Goal: Transaction & Acquisition: Purchase product/service

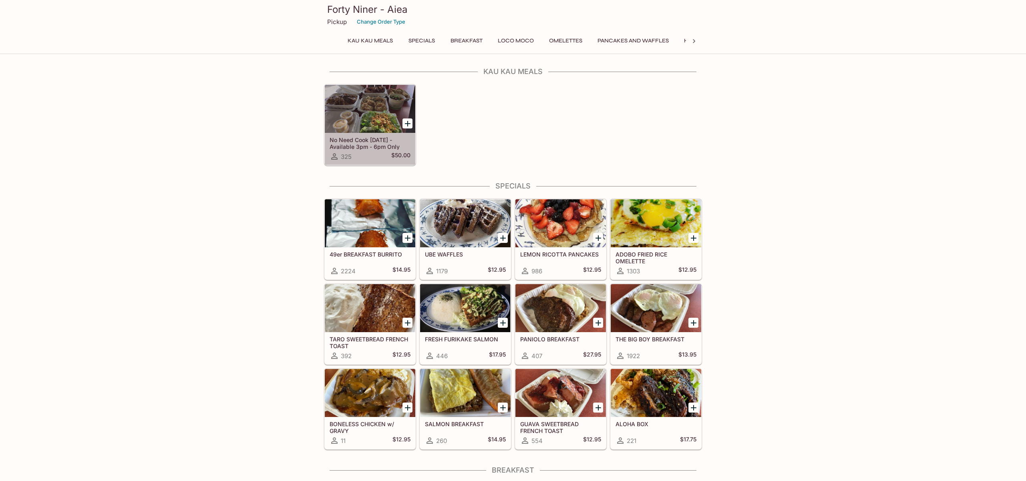
click at [388, 113] on div at bounding box center [370, 109] width 90 height 48
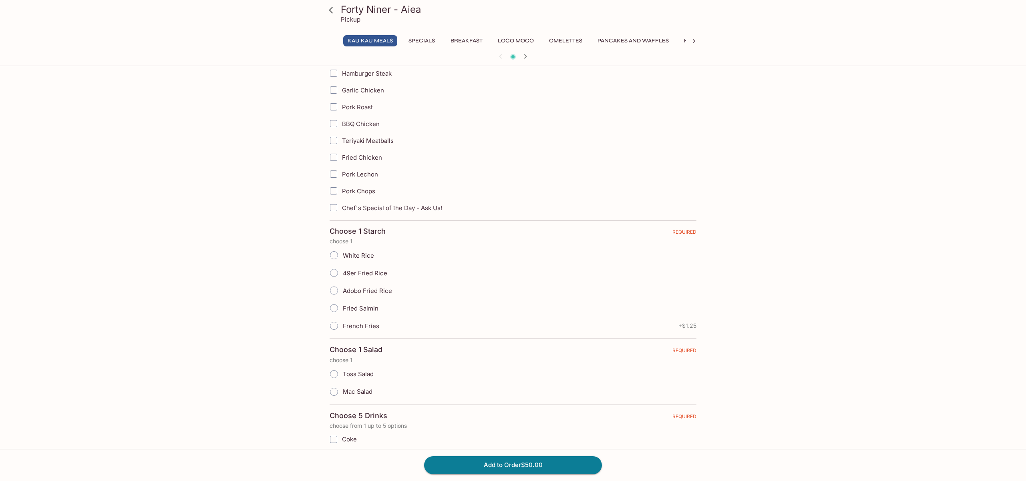
scroll to position [219, 0]
click at [365, 74] on span "Hamburger Steak" at bounding box center [367, 72] width 50 height 8
click at [342, 74] on input "Hamburger Steak" at bounding box center [334, 71] width 16 height 16
checkbox input "true"
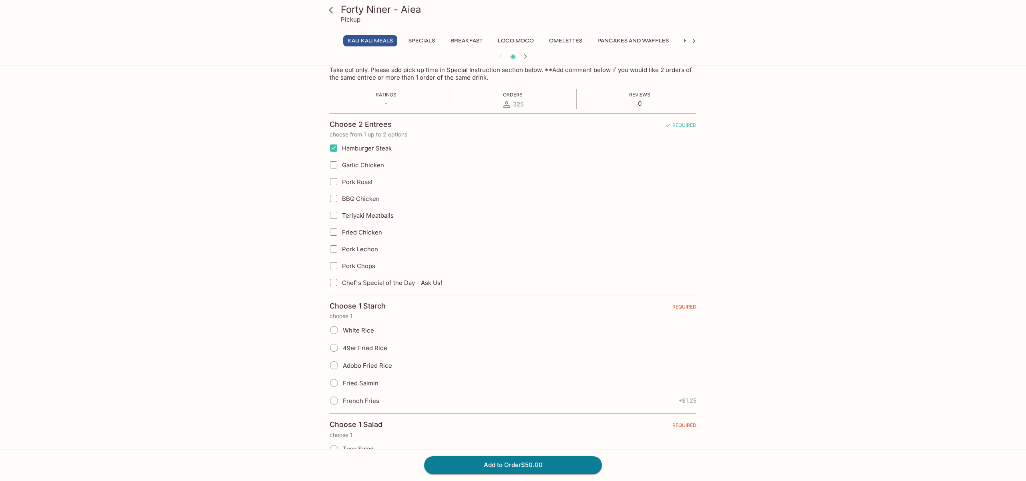
scroll to position [137, 0]
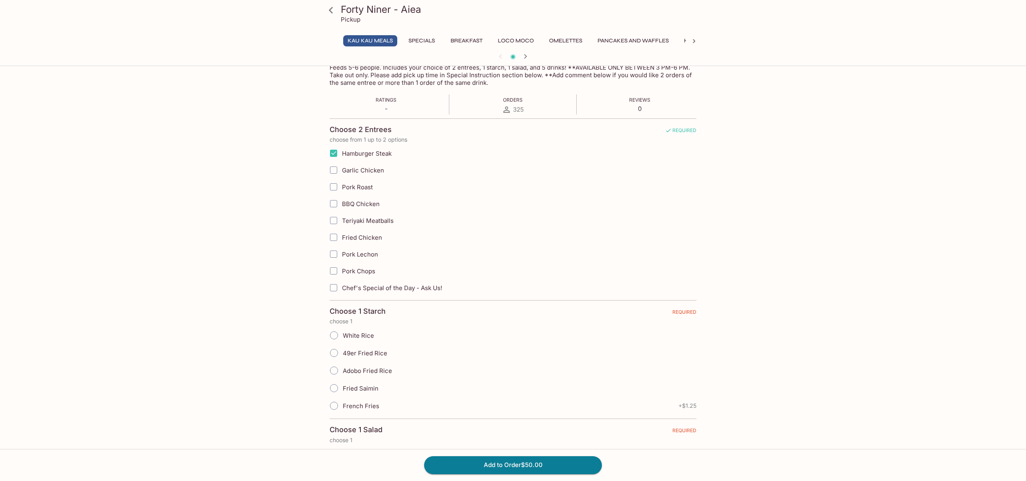
click at [359, 221] on span "Teriyaki Meatballs" at bounding box center [368, 221] width 52 height 8
click at [342, 221] on input "Teriyaki Meatballs" at bounding box center [334, 221] width 16 height 16
checkbox input "true"
click at [358, 351] on span "49er Fried Rice" at bounding box center [365, 354] width 44 height 8
click at [342, 351] on input "49er Fried Rice" at bounding box center [334, 353] width 17 height 17
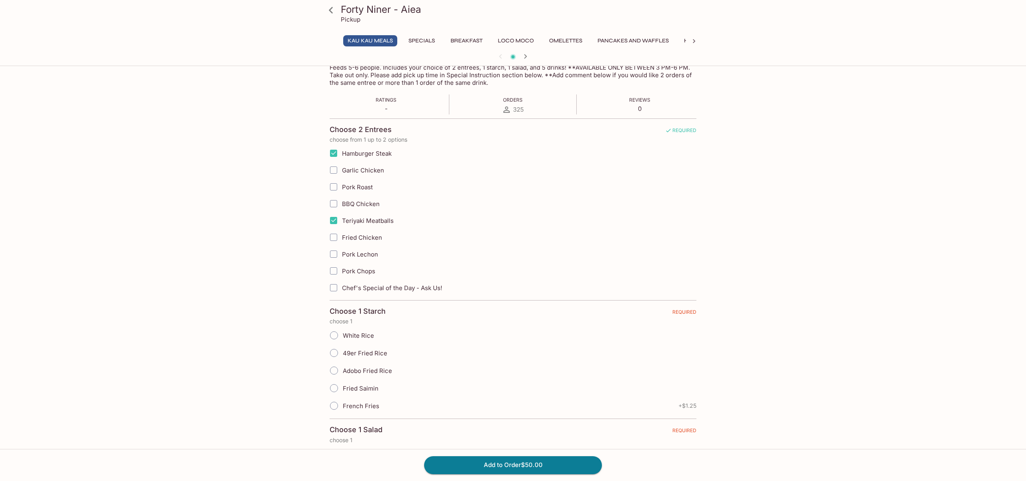
radio input "true"
click at [364, 387] on span "Fried Saimin" at bounding box center [361, 389] width 36 height 8
click at [342, 387] on input "Fried Saimin" at bounding box center [334, 388] width 17 height 17
radio input "true"
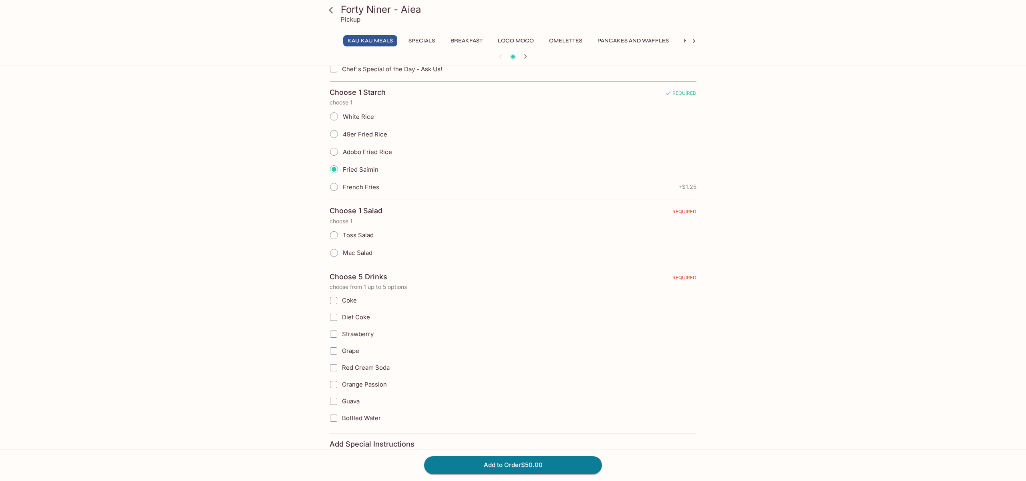
scroll to position [358, 0]
click at [375, 252] on div "Mac Salad" at bounding box center [513, 251] width 367 height 18
click at [364, 248] on span "Mac Salad" at bounding box center [358, 251] width 30 height 8
click at [335, 250] on input "Mac Salad" at bounding box center [334, 251] width 17 height 17
radio input "true"
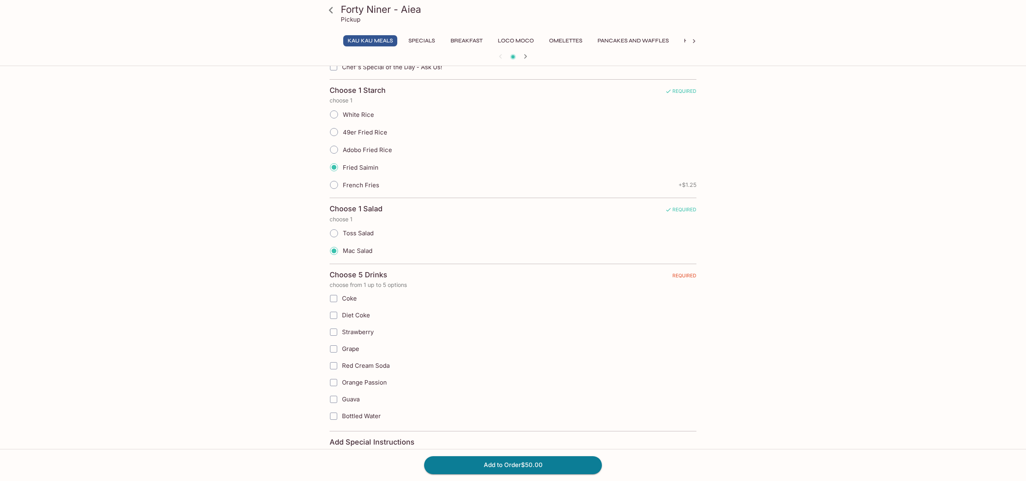
click at [334, 301] on input "Coke" at bounding box center [334, 299] width 16 height 16
checkbox input "true"
click at [335, 332] on input "Strawberry" at bounding box center [334, 332] width 16 height 16
checkbox input "true"
click at [336, 345] on input "Grape" at bounding box center [334, 349] width 16 height 16
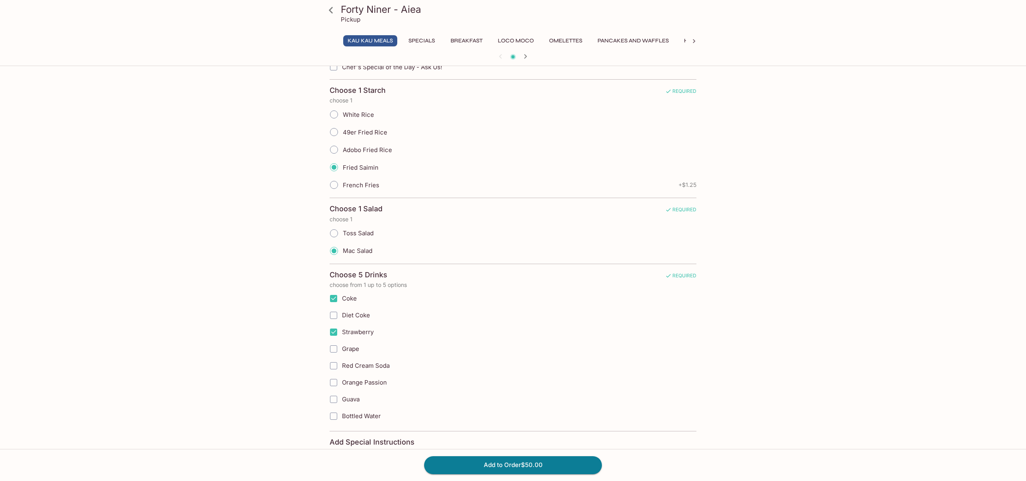
checkbox input "true"
click at [337, 381] on input "Orange Passion" at bounding box center [334, 383] width 16 height 16
checkbox input "true"
click at [336, 400] on input "Guava" at bounding box center [334, 400] width 16 height 16
checkbox input "true"
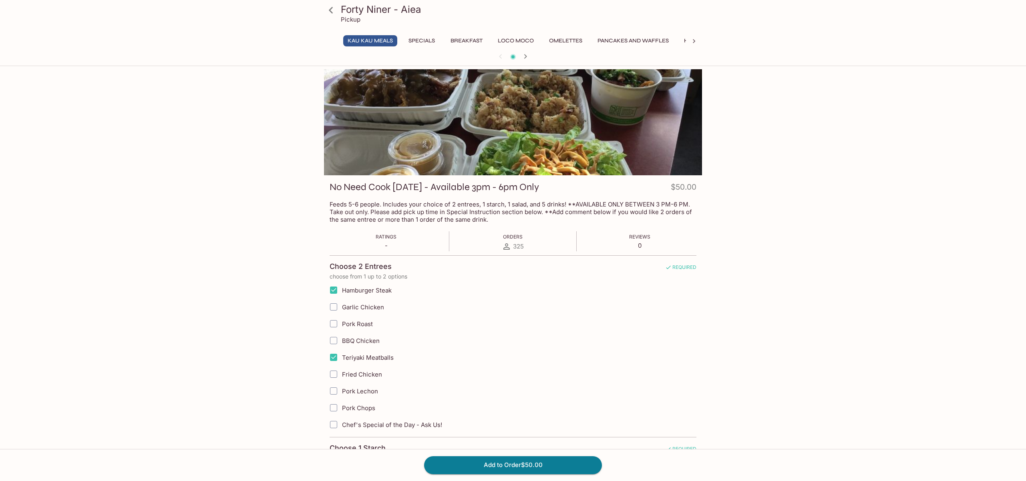
scroll to position [0, 0]
click at [334, 6] on icon at bounding box center [331, 10] width 14 height 14
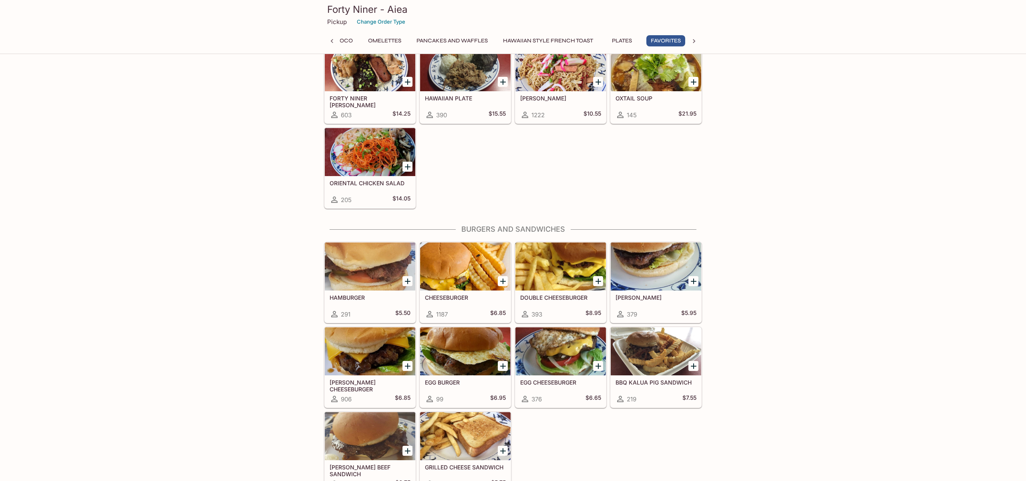
scroll to position [1642, 0]
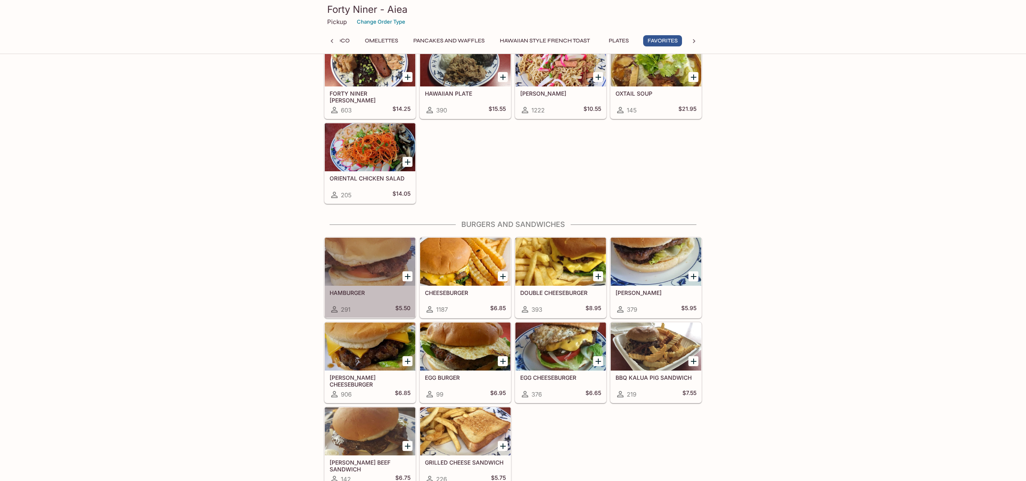
click at [395, 254] on div at bounding box center [370, 262] width 90 height 48
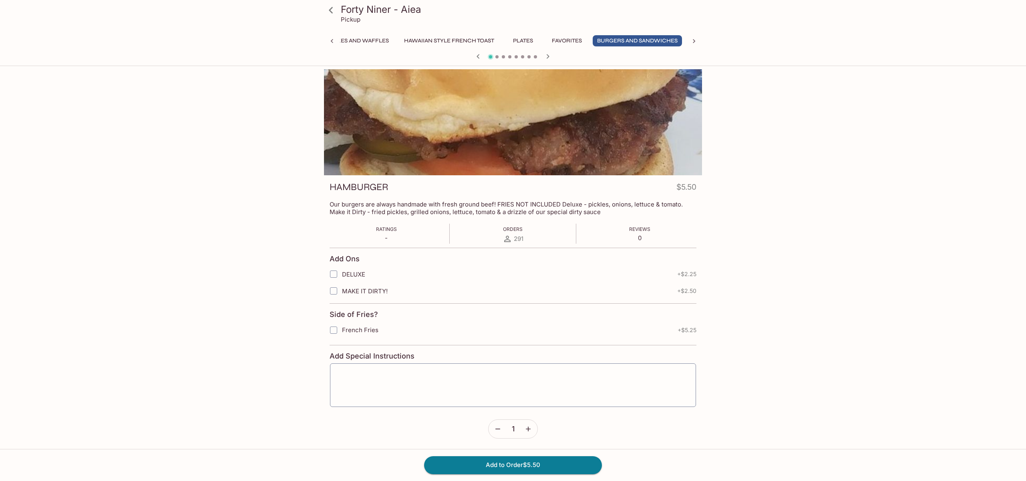
click at [330, 8] on icon at bounding box center [331, 10] width 14 height 14
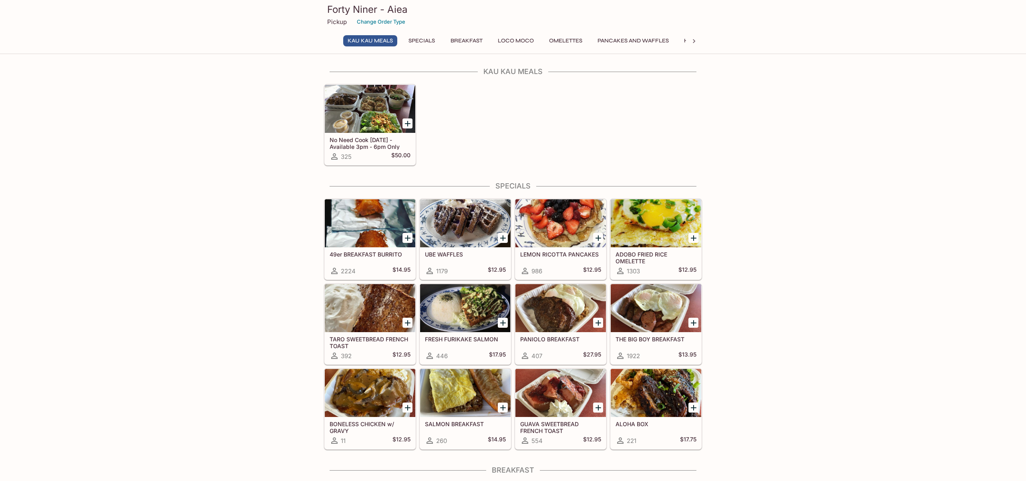
click at [460, 45] on button "Breakfast" at bounding box center [466, 40] width 41 height 11
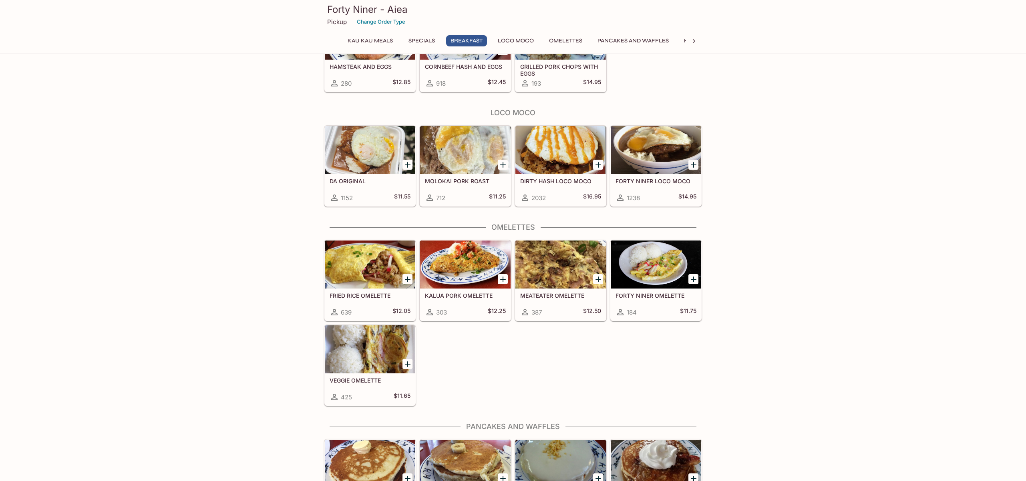
scroll to position [586, 0]
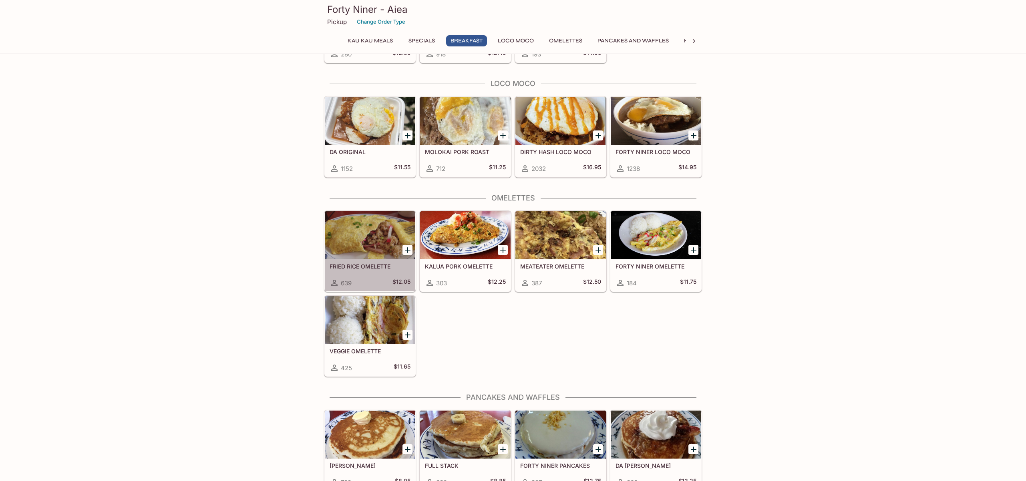
click at [380, 239] on div at bounding box center [370, 235] width 90 height 48
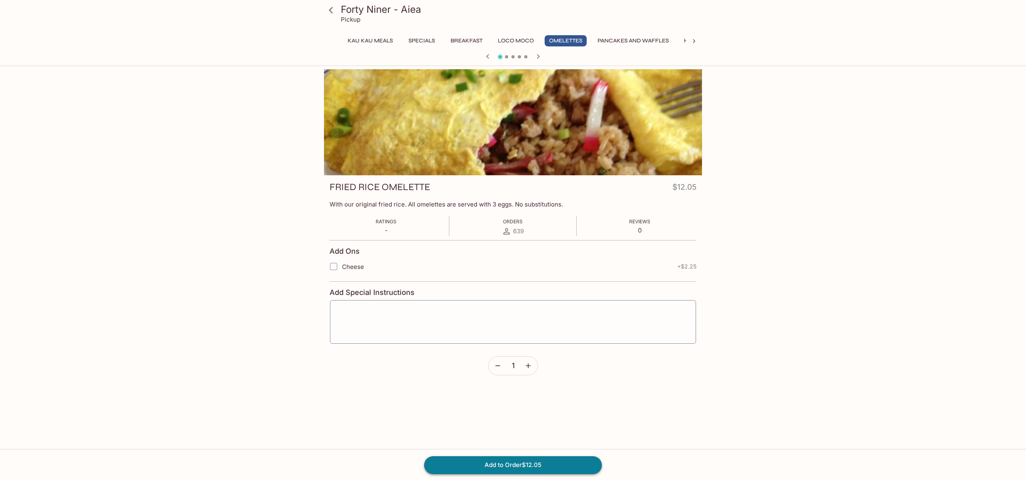
click at [538, 466] on button "Add to Order $12.05" at bounding box center [513, 465] width 178 height 18
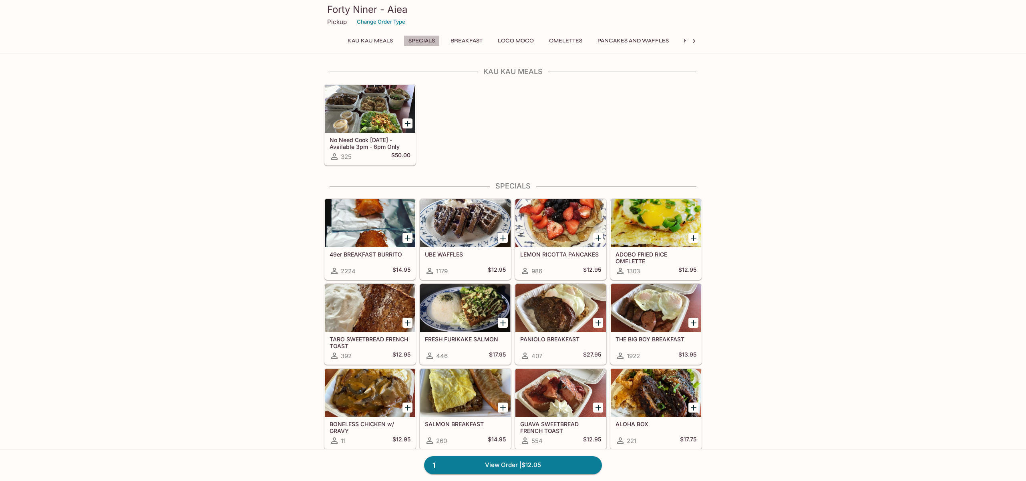
click at [420, 42] on button "Specials" at bounding box center [422, 40] width 36 height 11
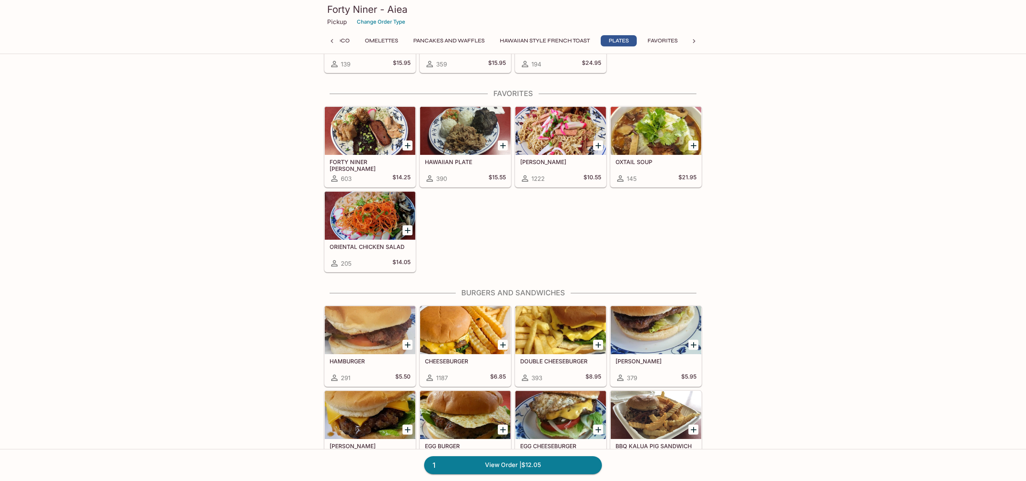
scroll to position [1561, 0]
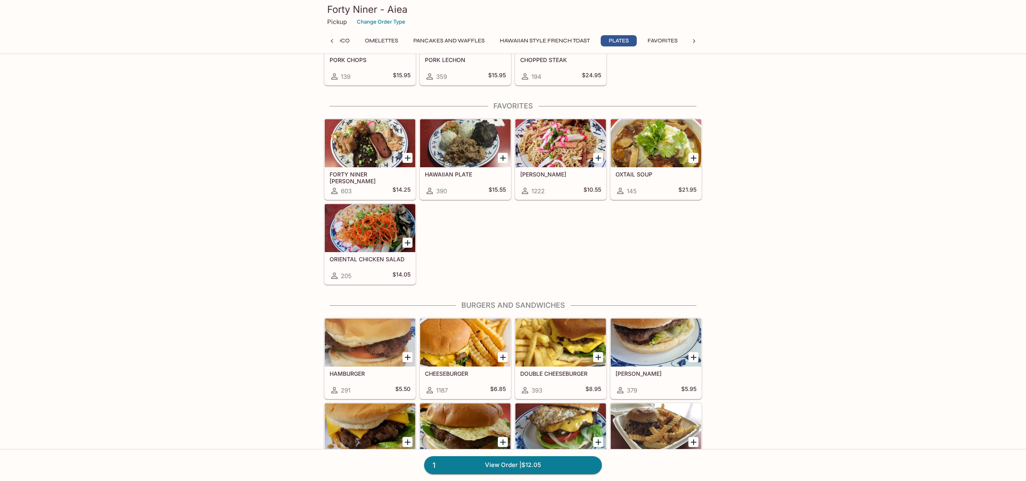
click at [600, 157] on icon "Add FRIED SAIMIN" at bounding box center [598, 158] width 10 height 10
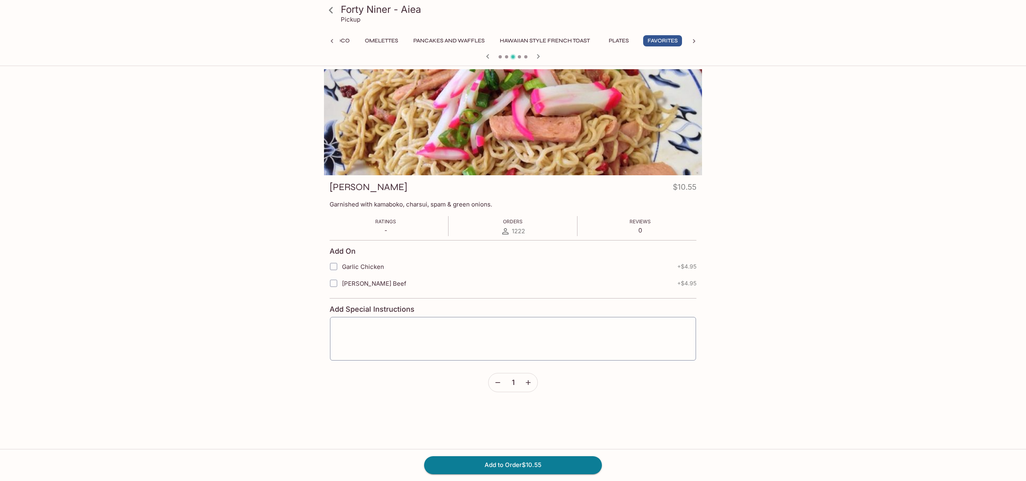
scroll to position [0, 184]
click at [524, 460] on button "Add to Order $10.55" at bounding box center [513, 465] width 178 height 18
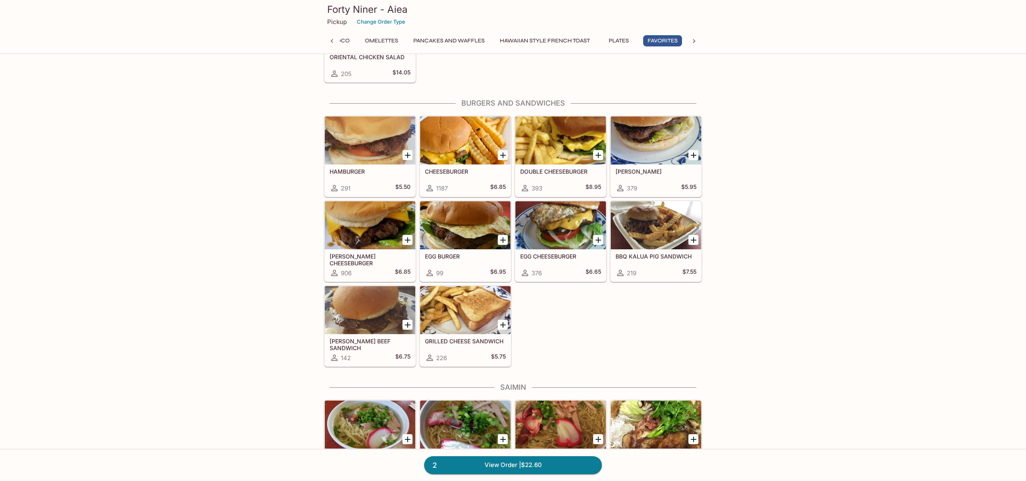
click at [380, 157] on div at bounding box center [370, 141] width 90 height 48
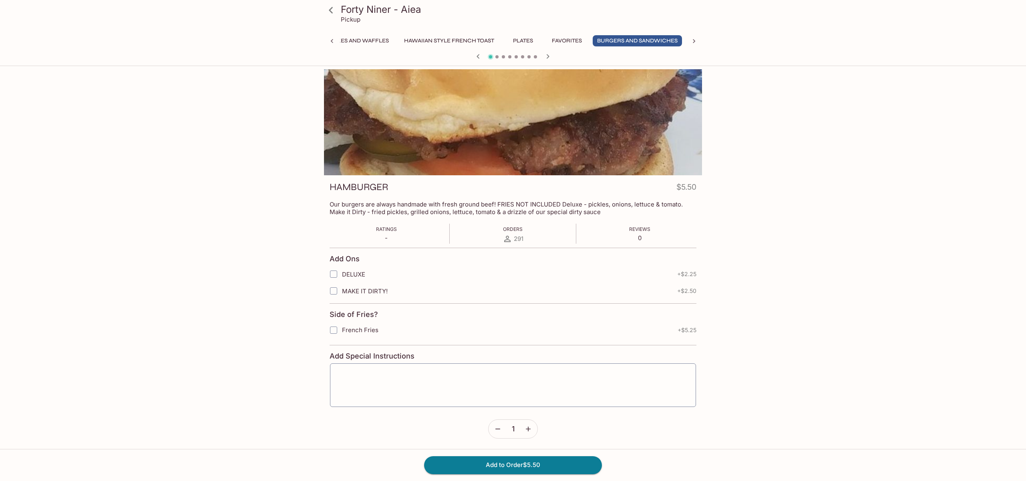
click at [526, 426] on icon "button" at bounding box center [528, 429] width 8 height 8
click at [531, 468] on button "Add to Order $11.00" at bounding box center [513, 465] width 178 height 18
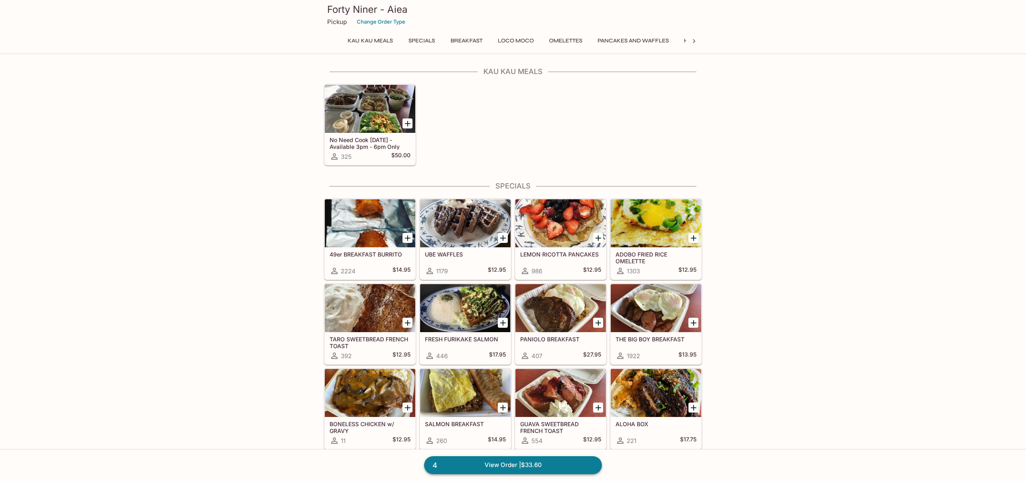
click at [546, 463] on link "4 View Order | $33.60" at bounding box center [513, 465] width 178 height 18
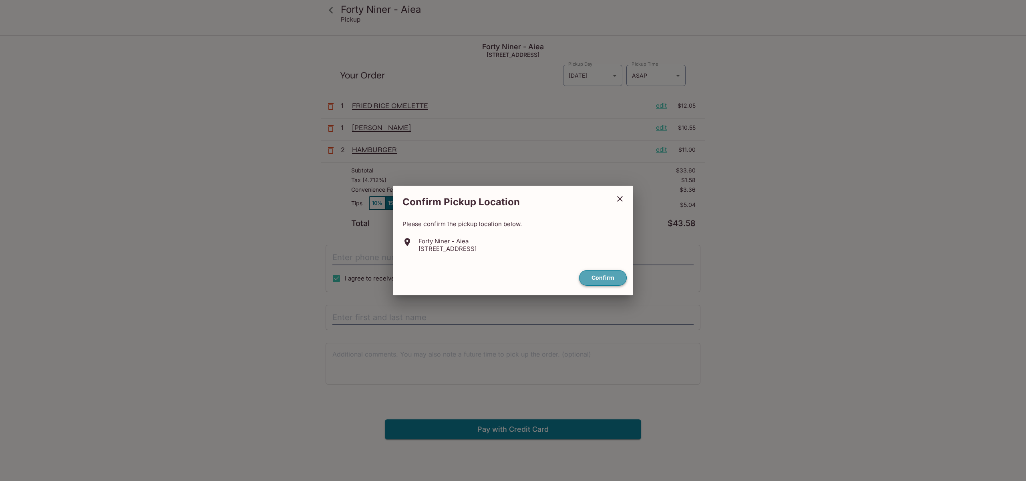
click at [607, 276] on button "Confirm" at bounding box center [603, 278] width 48 height 16
